Goal: Information Seeking & Learning: Learn about a topic

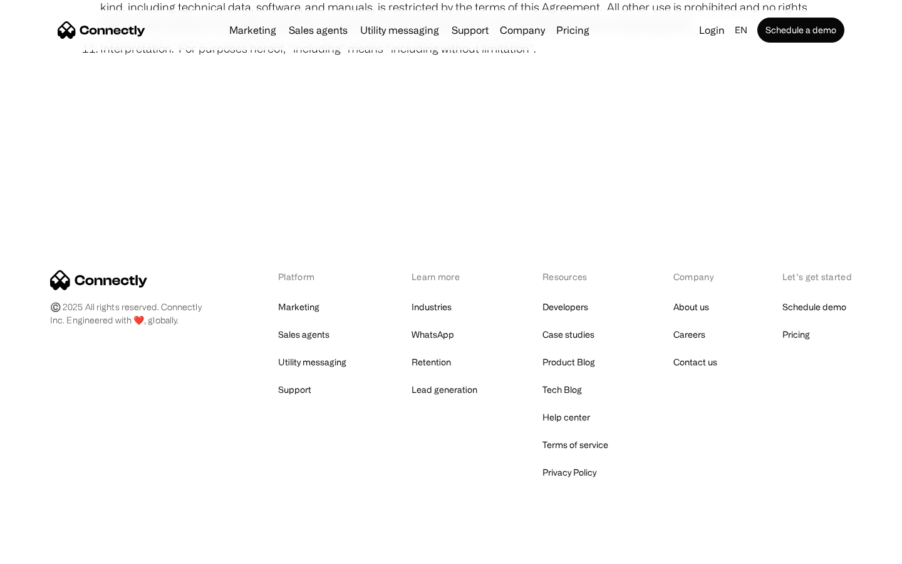
scroll to position [4601, 0]
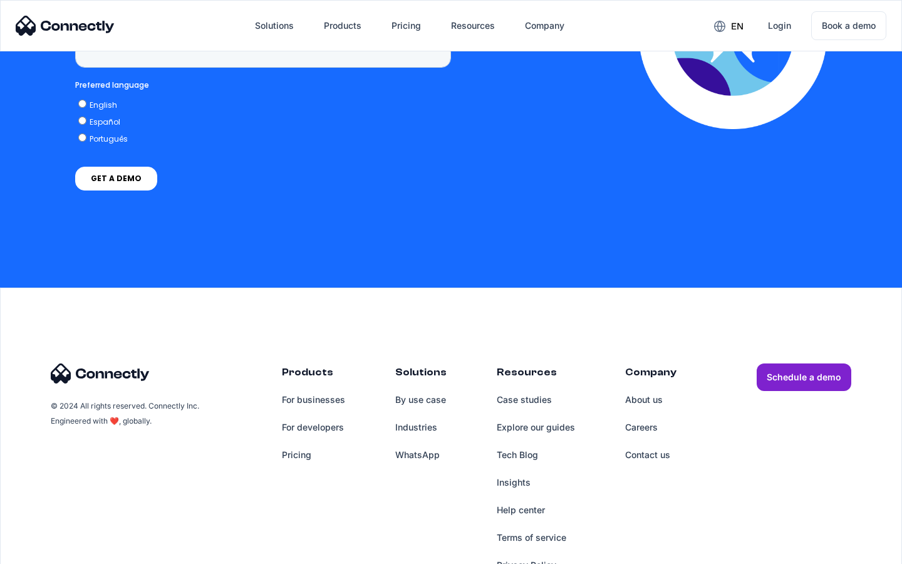
scroll to position [5163, 0]
